Goal: Information Seeking & Learning: Learn about a topic

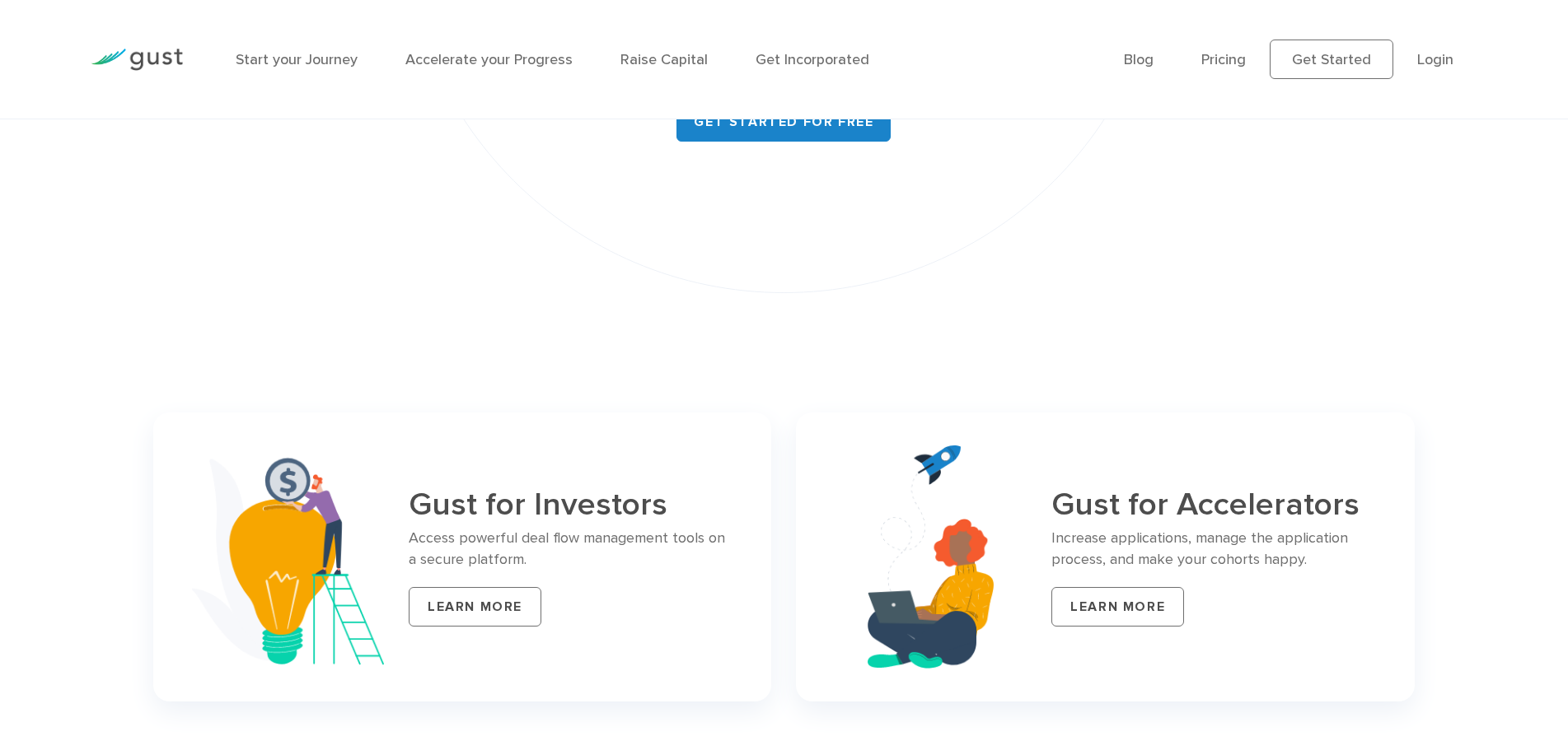
scroll to position [6995, 0]
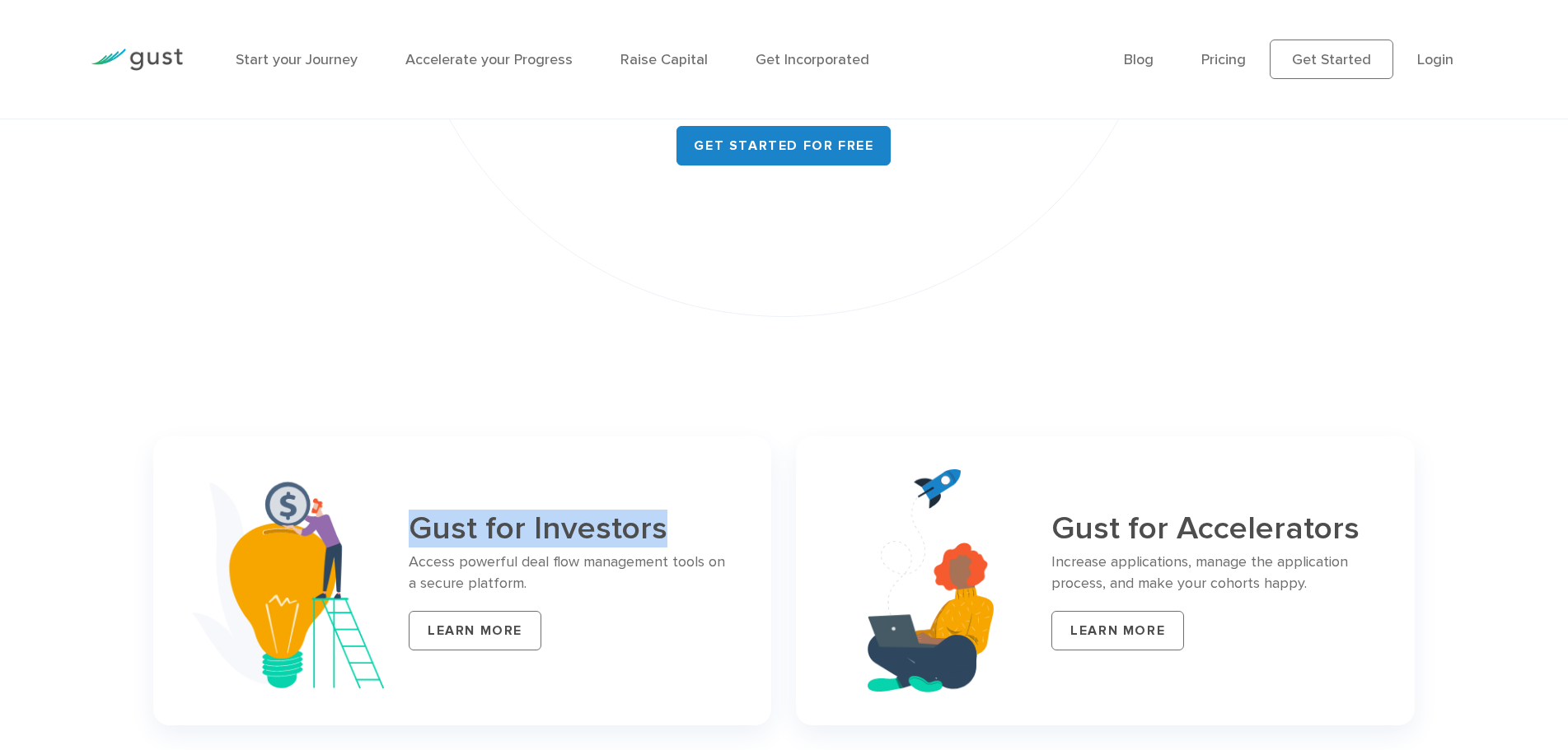
drag, startPoint x: 673, startPoint y: 495, endPoint x: 417, endPoint y: 496, distance: 256.0
click at [417, 511] on h3 "Gust for Investors" at bounding box center [570, 529] width 325 height 36
copy h3 "Gust for Investors"
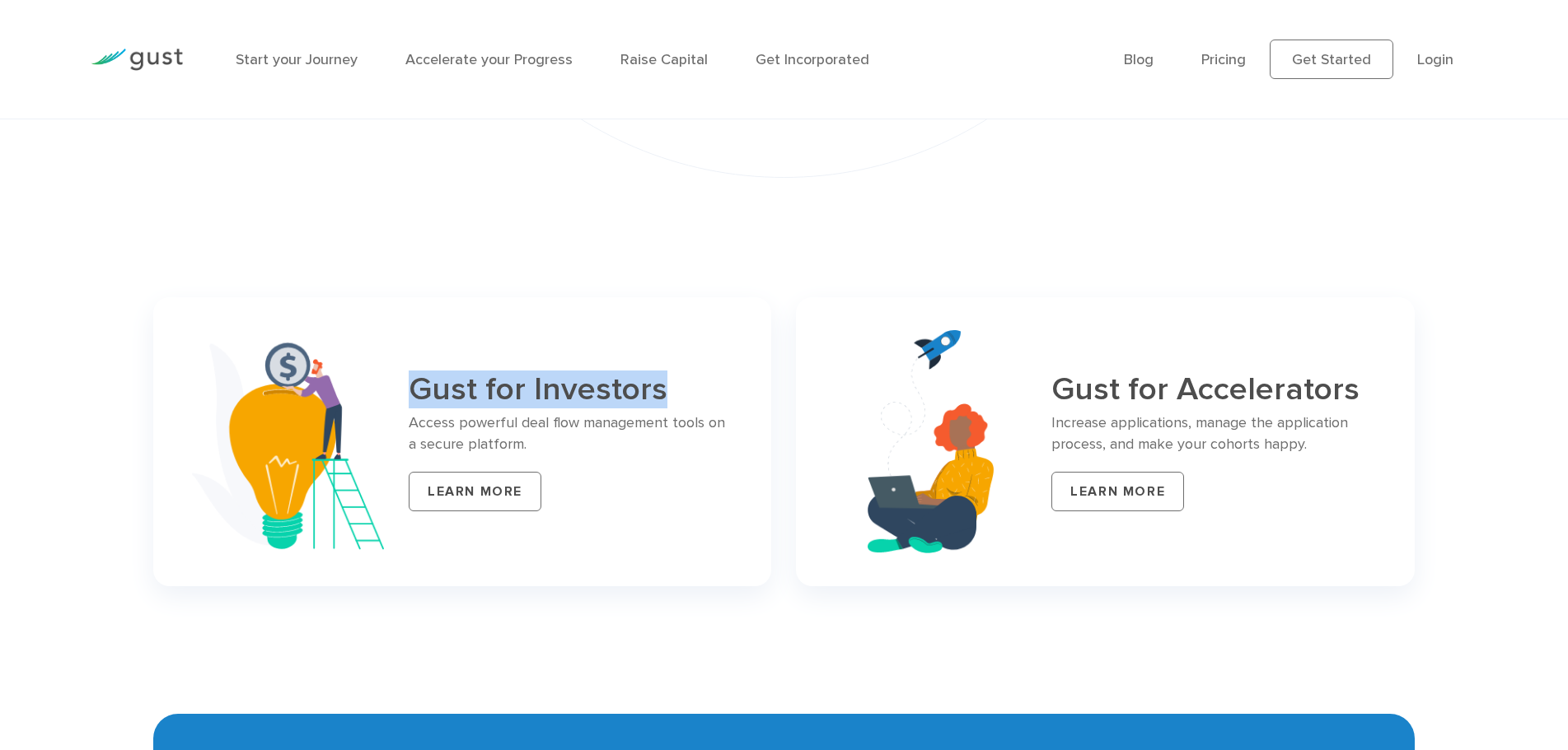
scroll to position [7243, 0]
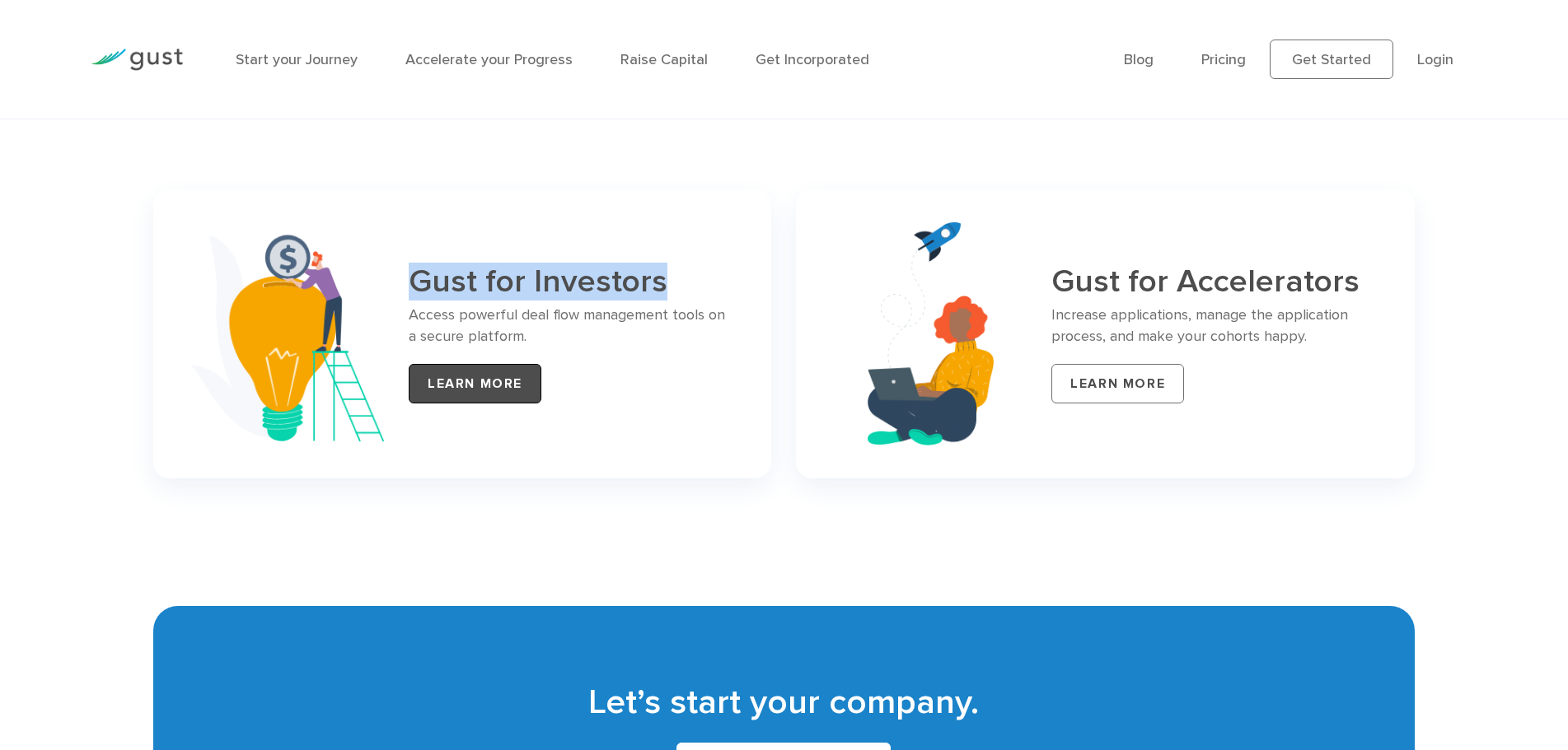
click at [433, 364] on link "LEARN MORE" at bounding box center [475, 384] width 133 height 39
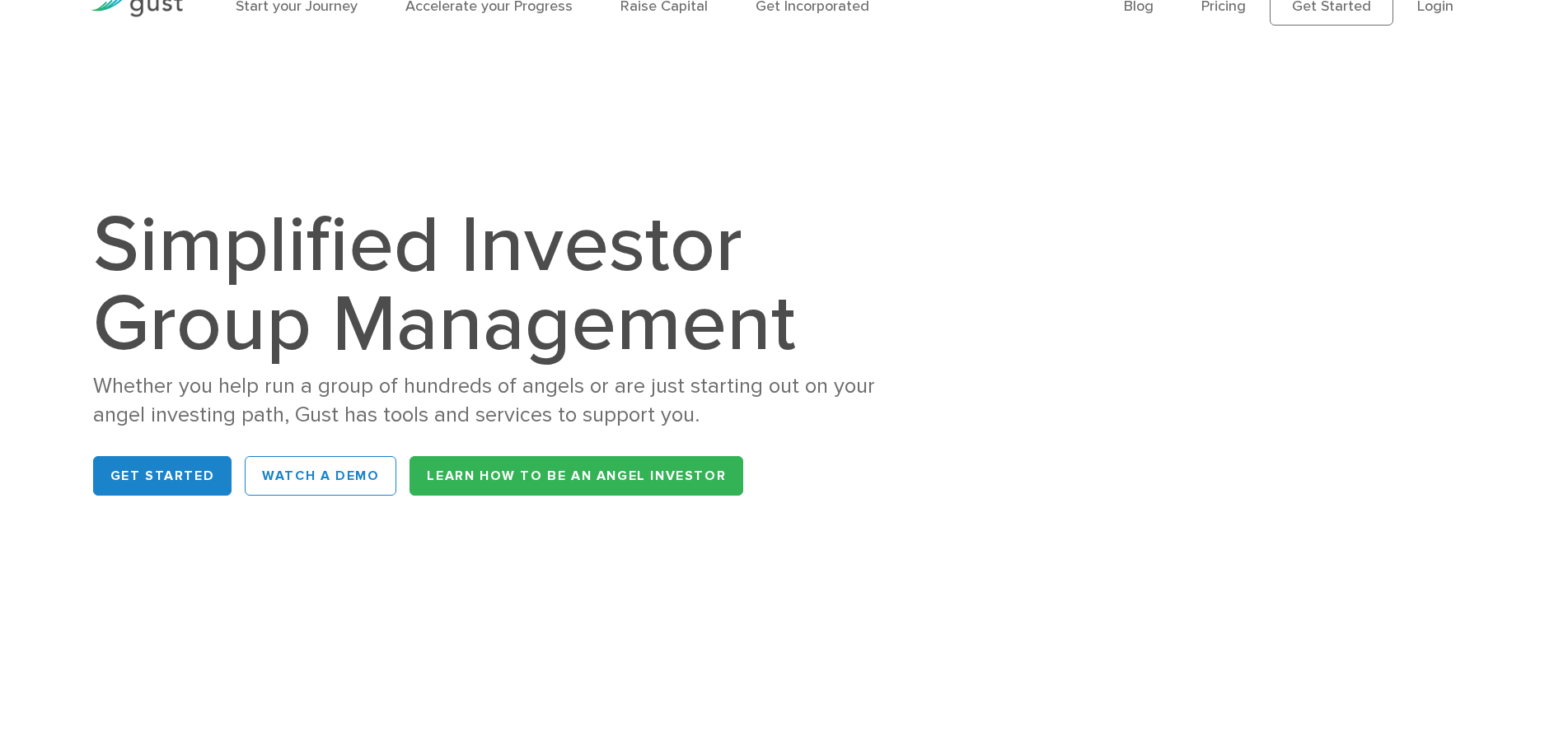
scroll to position [82, 0]
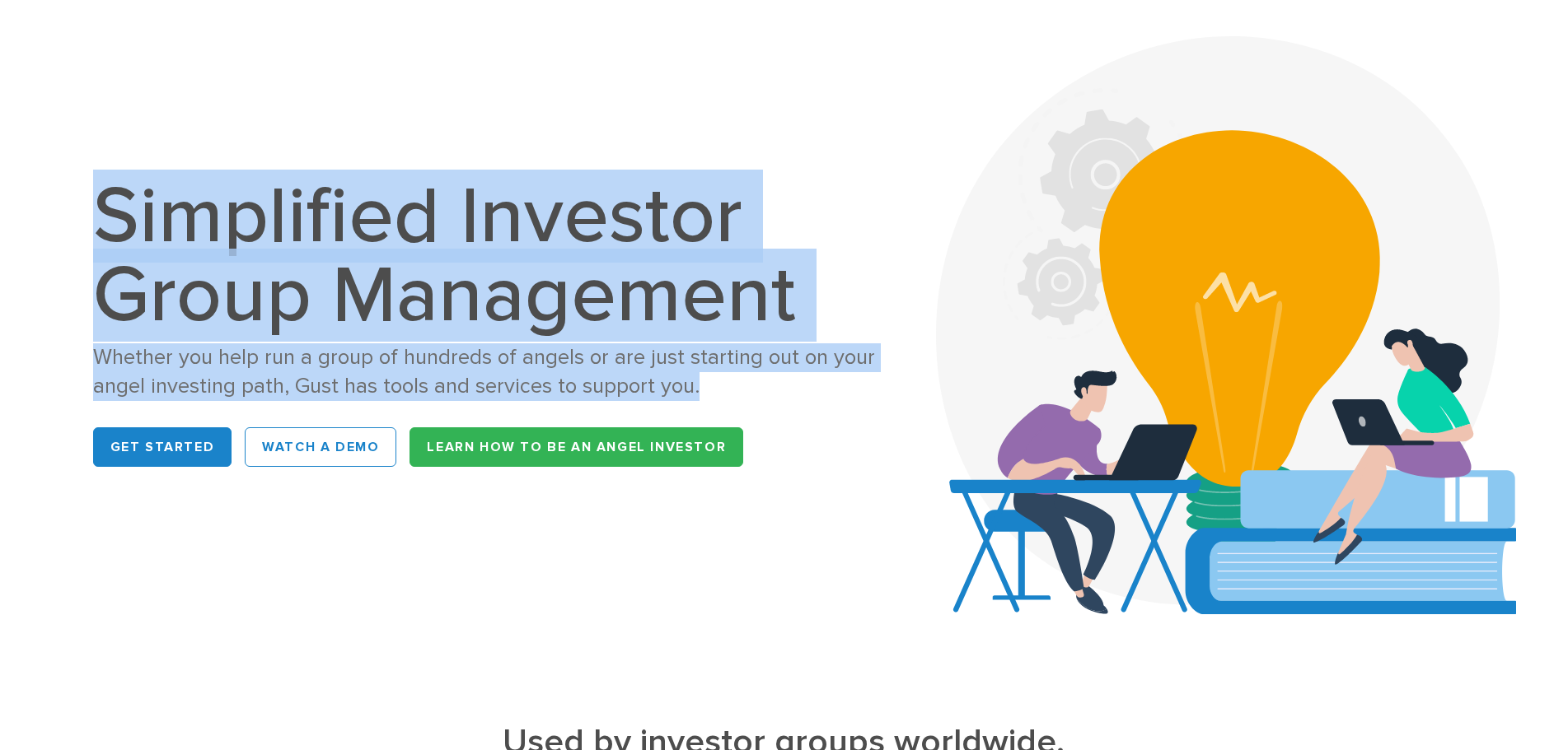
drag, startPoint x: 86, startPoint y: 207, endPoint x: 818, endPoint y: 380, distance: 752.2
click at [818, 380] on div "Simplified Investor Group Management Whether you help run a group of hundreds o…" at bounding box center [784, 325] width 1465 height 578
copy div "Simplified Investor Group Management Whether you help run a group of hundreds o…"
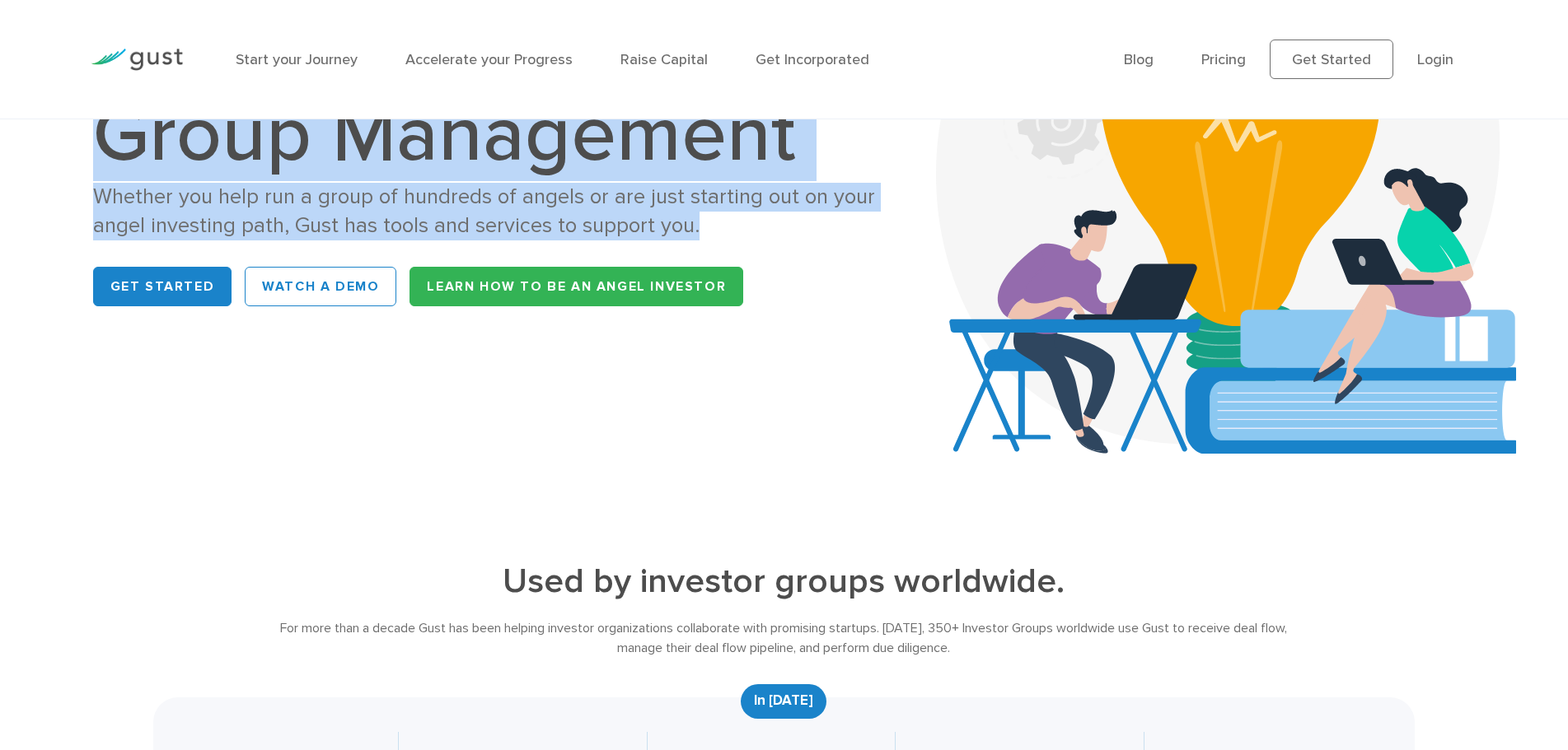
scroll to position [247, 0]
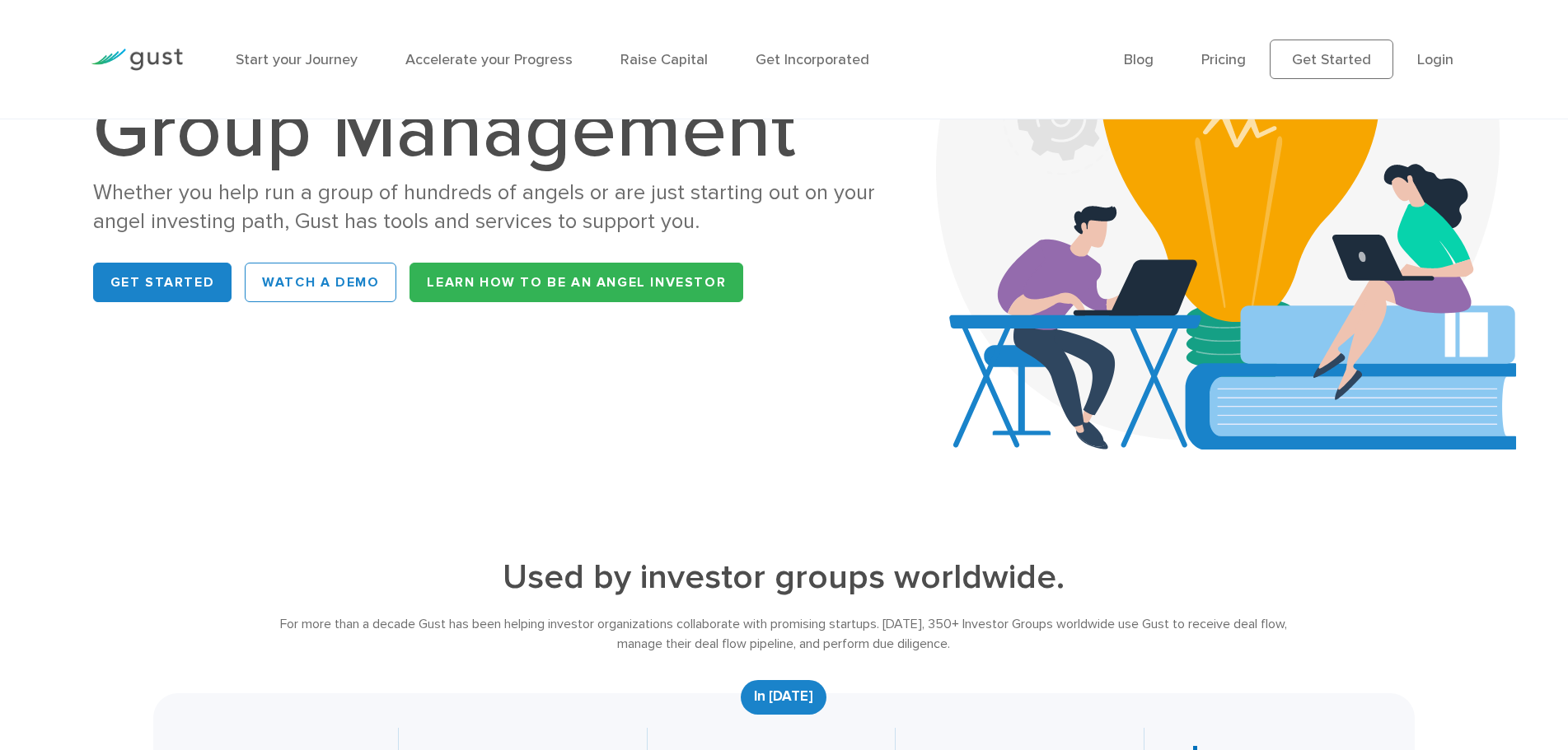
click at [436, 364] on div "Simplified Investor Group Management Whether you help run a group of hundreds o…" at bounding box center [784, 160] width 1407 height 495
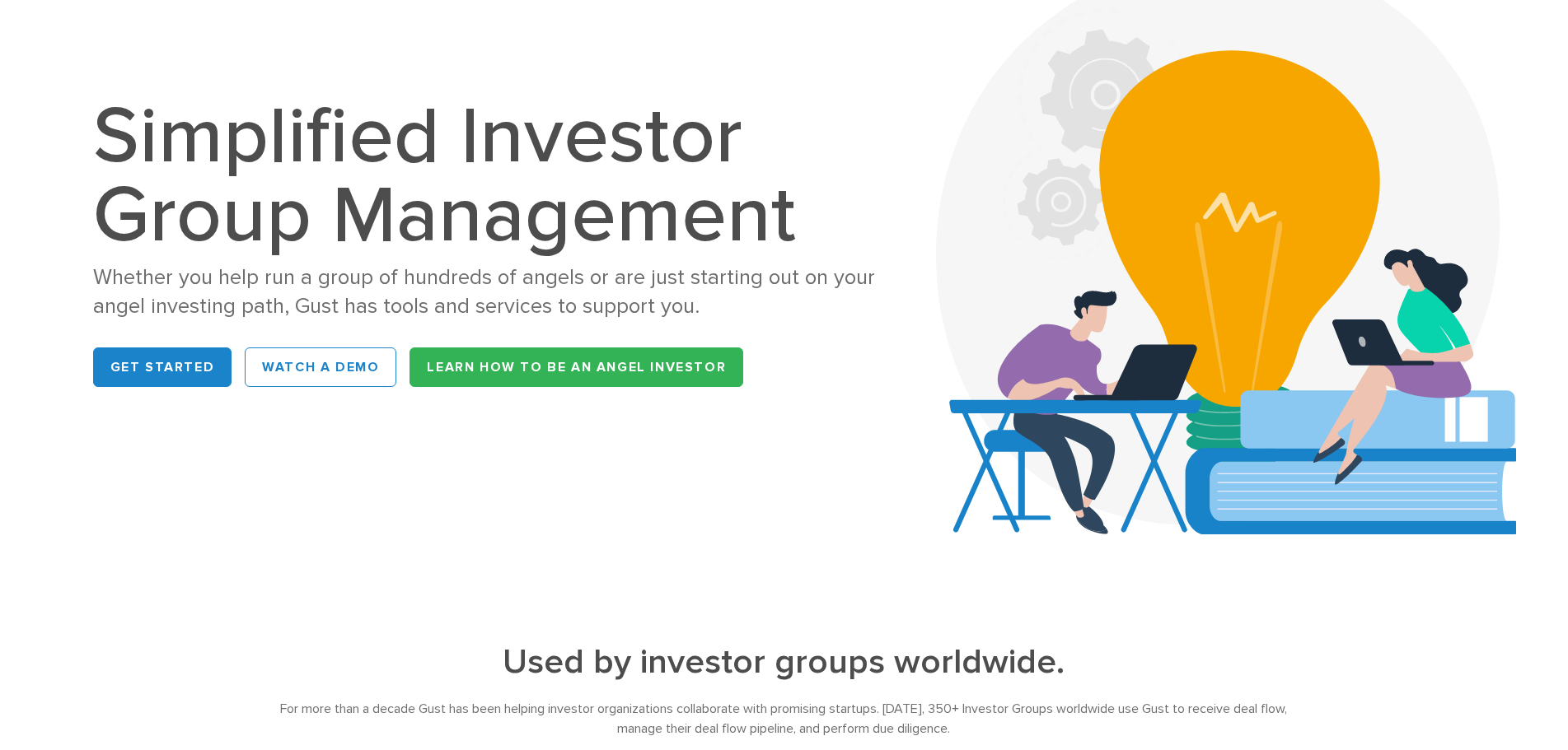
scroll to position [0, 0]
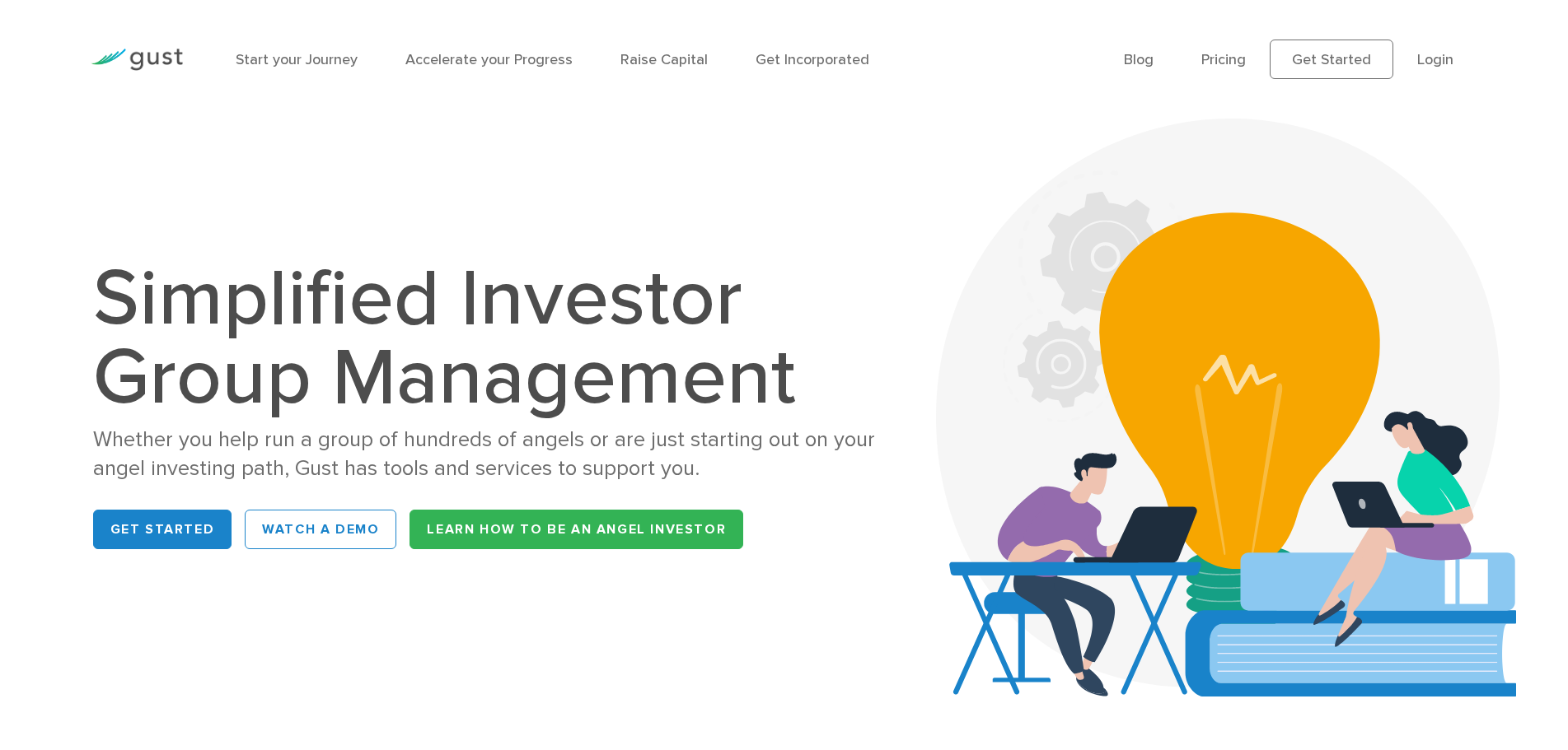
click at [436, 364] on h1 "Simplified Investor Group Management" at bounding box center [491, 338] width 796 height 158
